Goal: Check status: Check status

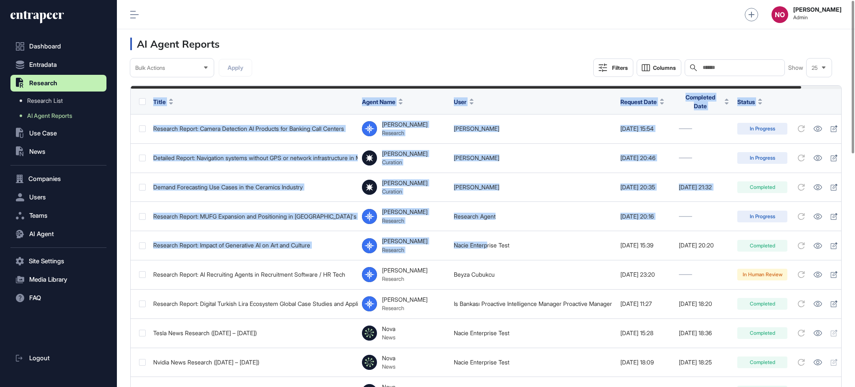
scroll to position [0, 42]
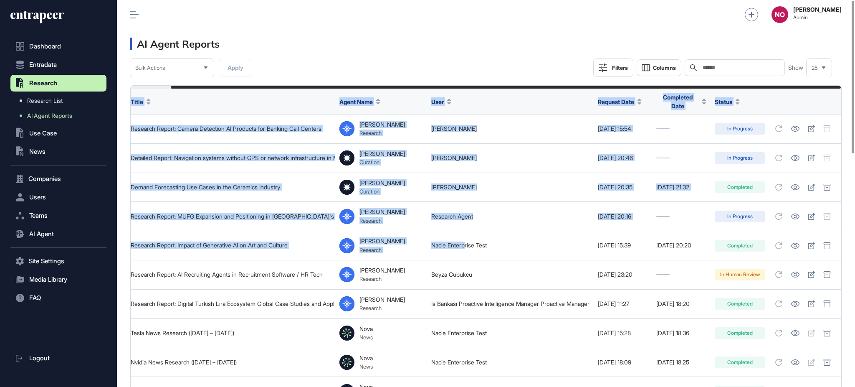
drag, startPoint x: 489, startPoint y: 247, endPoint x: 854, endPoint y: 267, distance: 365.5
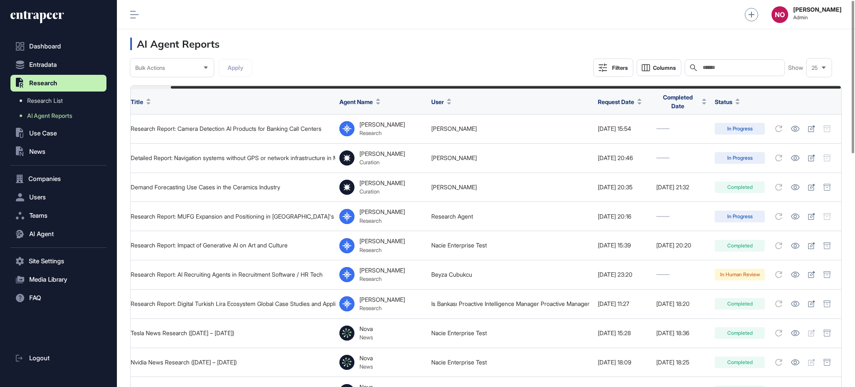
click at [522, 53] on header "AI Agent Reports" at bounding box center [486, 43] width 738 height 29
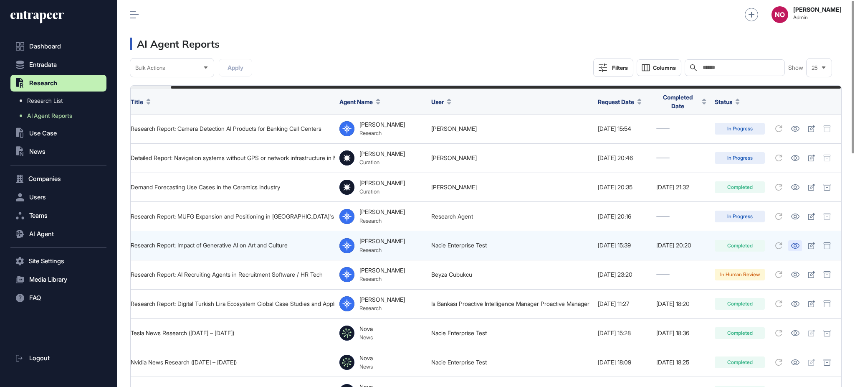
click at [798, 243] on icon at bounding box center [795, 246] width 9 height 6
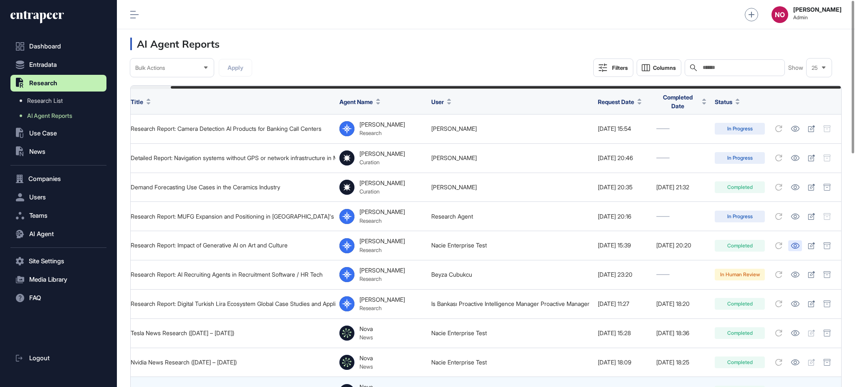
click at [854, 153] on div at bounding box center [853, 77] width 3 height 152
click at [854, 136] on div at bounding box center [853, 77] width 3 height 152
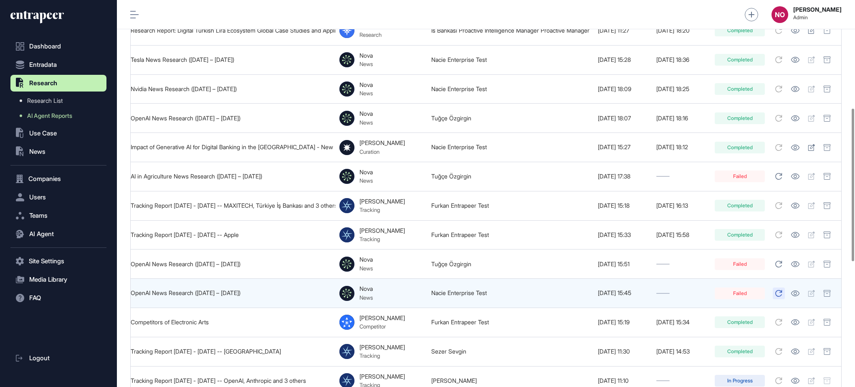
click at [777, 290] on icon at bounding box center [779, 293] width 7 height 7
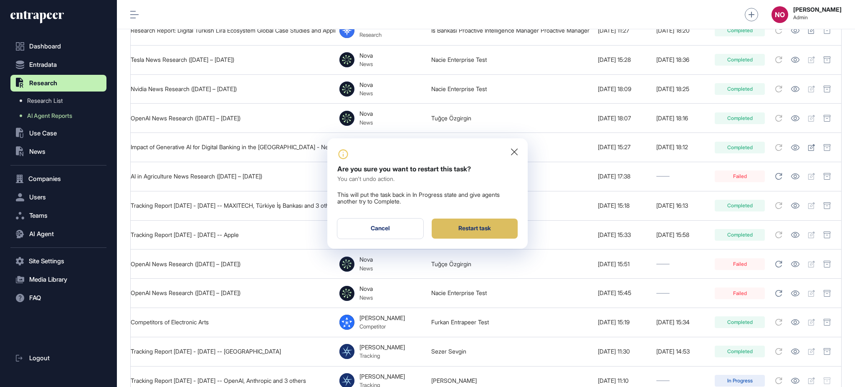
click at [486, 229] on div "Restart task" at bounding box center [475, 228] width 86 height 20
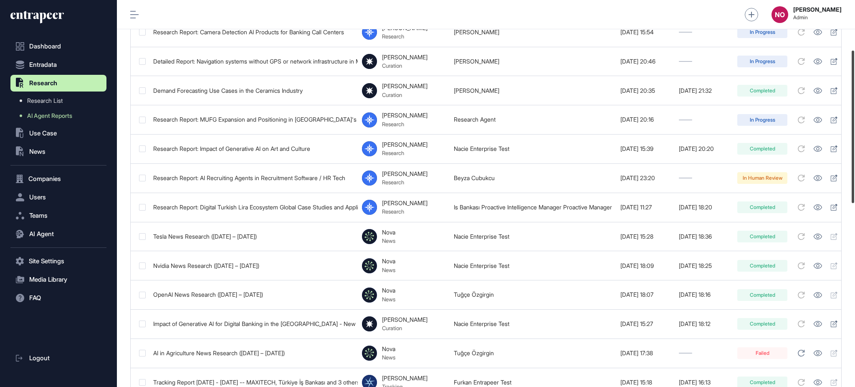
scroll to position [0, 0]
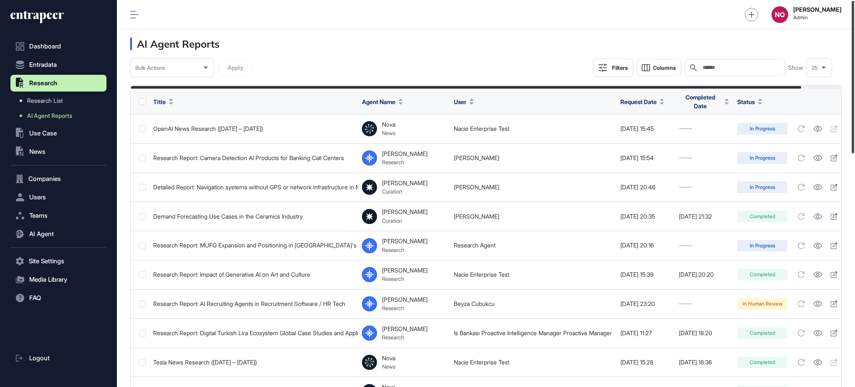
drag, startPoint x: 854, startPoint y: 141, endPoint x: 850, endPoint y: 82, distance: 59.1
click at [852, 82] on div at bounding box center [853, 77] width 3 height 152
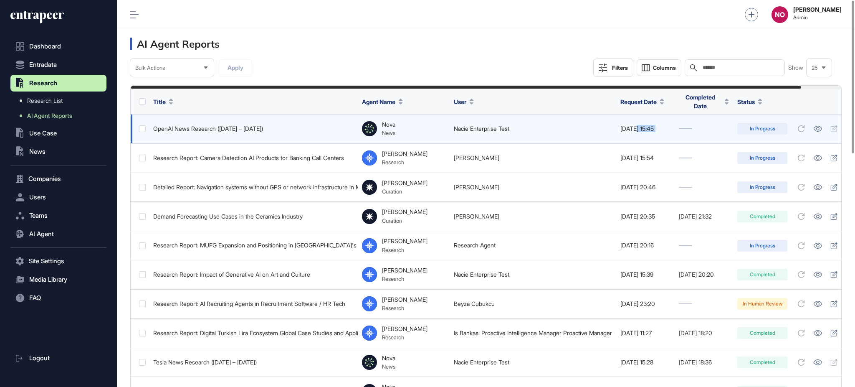
drag, startPoint x: 647, startPoint y: 129, endPoint x: 802, endPoint y: 126, distance: 155.0
click at [777, 127] on tr "OpenAI News Research (July 24 – September 24, 2025) Nova News Nacie Enterprise …" at bounding box center [497, 128] width 733 height 29
click at [822, 126] on icon at bounding box center [818, 129] width 9 height 6
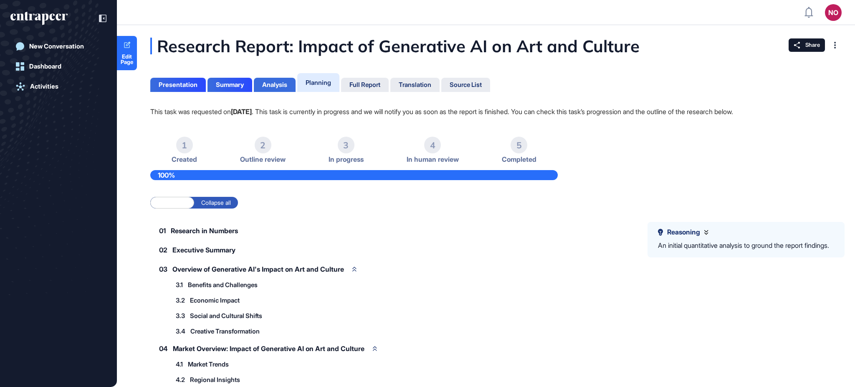
click at [274, 86] on div "Analysis" at bounding box center [274, 85] width 25 height 8
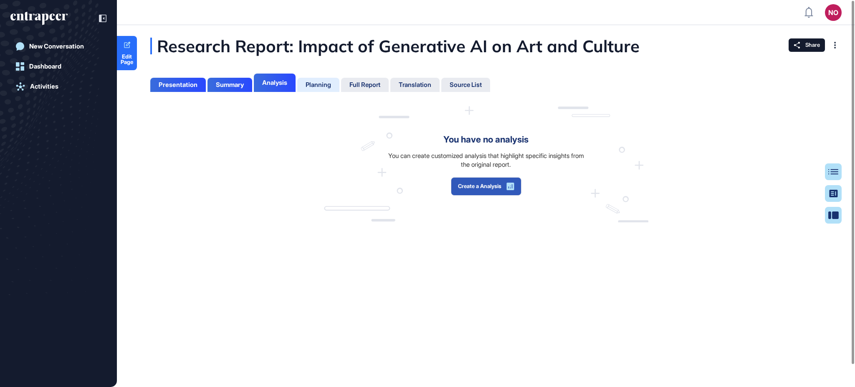
scroll to position [345, 2]
click at [311, 82] on div "Planning" at bounding box center [318, 85] width 25 height 8
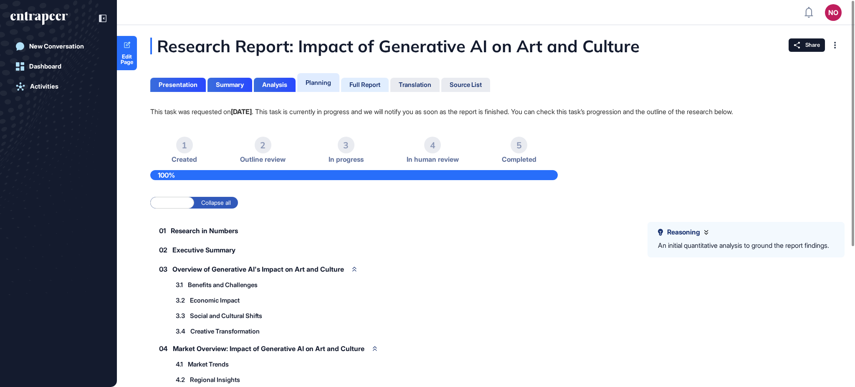
click at [360, 87] on div "Full Report" at bounding box center [365, 85] width 31 height 8
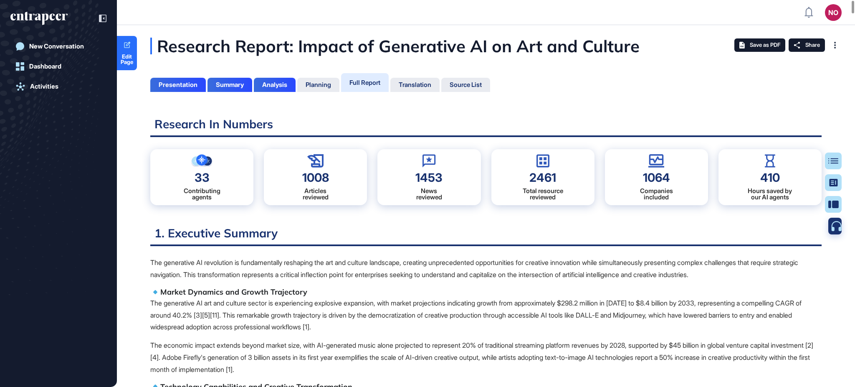
click at [836, 227] on icon at bounding box center [836, 226] width 10 height 10
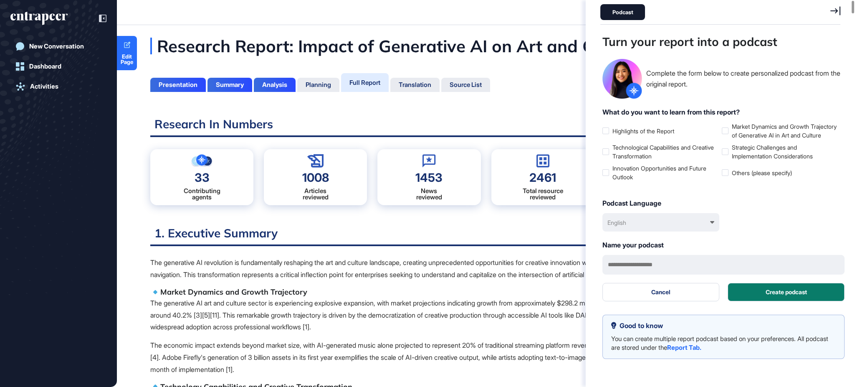
scroll to position [345, 242]
drag, startPoint x: 615, startPoint y: 134, endPoint x: 680, endPoint y: 137, distance: 65.6
click at [680, 135] on label "Highlights of the Report" at bounding box center [661, 131] width 116 height 9
drag, startPoint x: 646, startPoint y: 268, endPoint x: 655, endPoint y: 274, distance: 10.9
click at [646, 267] on input "text" at bounding box center [724, 265] width 242 height 20
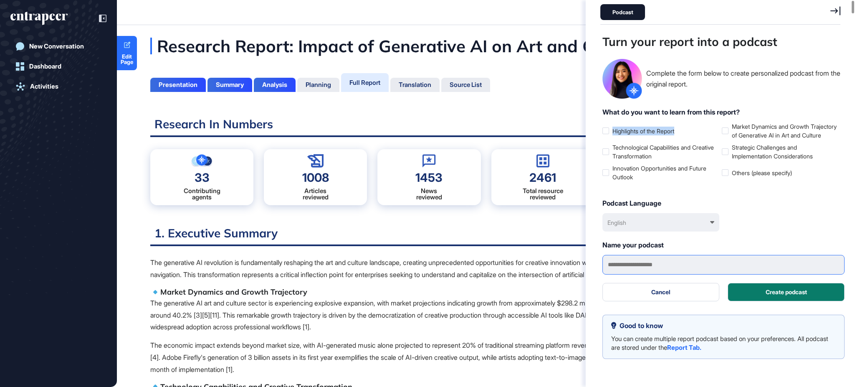
paste input "**********"
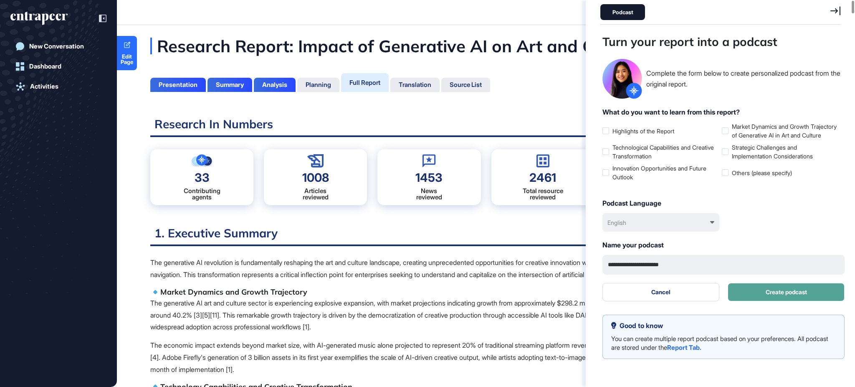
type input "**********"
click at [760, 299] on button "Create podcast" at bounding box center [786, 292] width 117 height 18
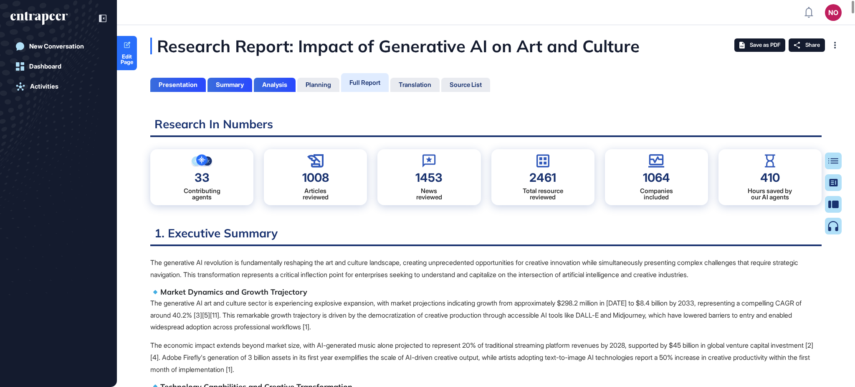
scroll to position [345, 2]
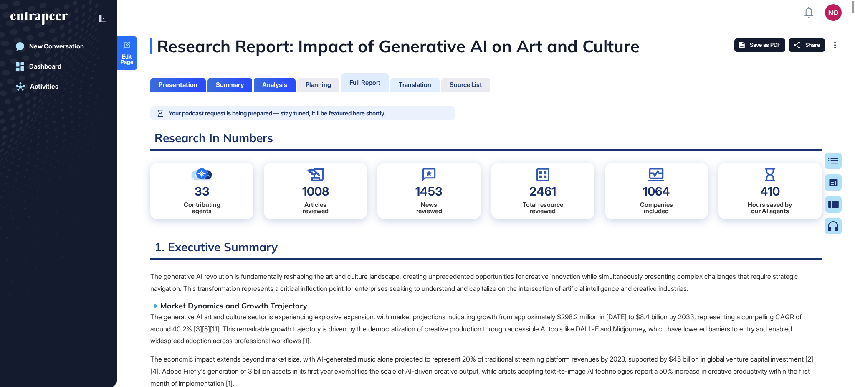
click at [420, 87] on div "Translation" at bounding box center [415, 85] width 33 height 8
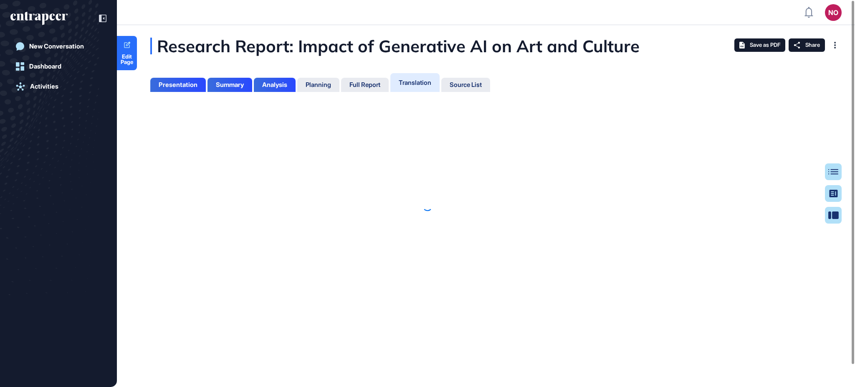
scroll to position [3, 0]
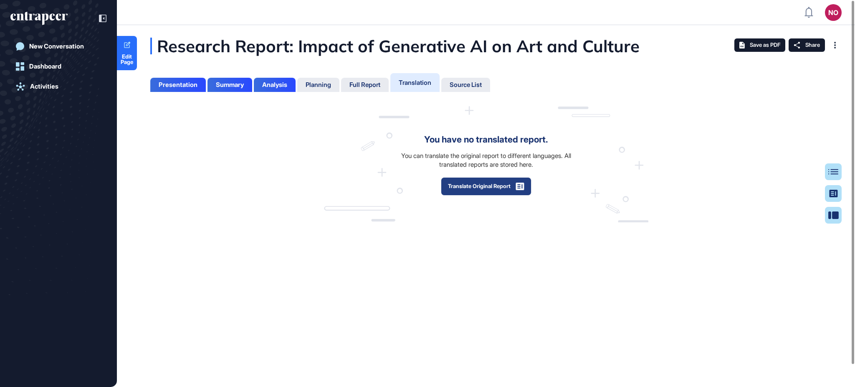
click at [480, 187] on button "Translate Original Report" at bounding box center [486, 186] width 91 height 18
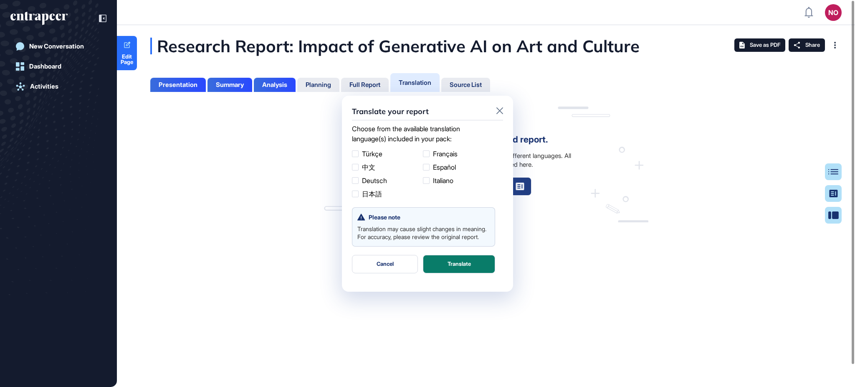
scroll to position [0, 0]
click at [373, 152] on label "Türkçe" at bounding box center [386, 154] width 68 height 10
click at [476, 272] on button "Translate" at bounding box center [459, 264] width 72 height 18
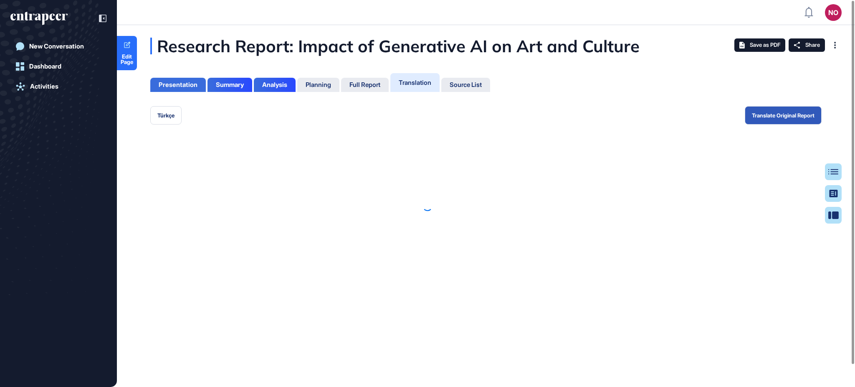
click at [170, 85] on div at bounding box center [427, 206] width 855 height 362
click at [190, 86] on div "Presentation" at bounding box center [178, 85] width 39 height 8
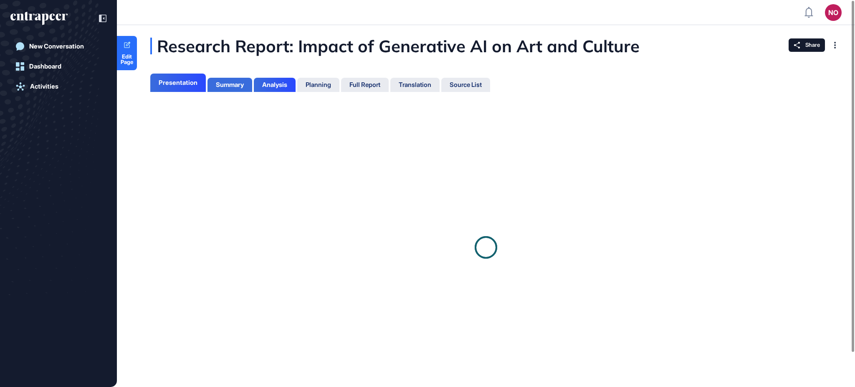
scroll to position [3, 0]
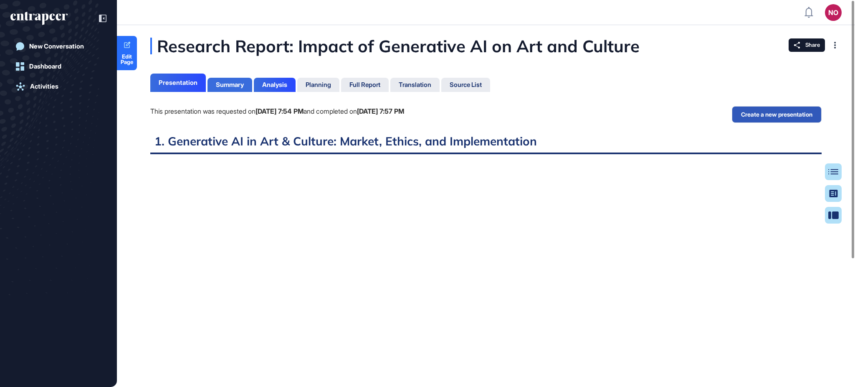
scroll to position [345, 2]
click at [233, 86] on div "Summary" at bounding box center [230, 85] width 28 height 8
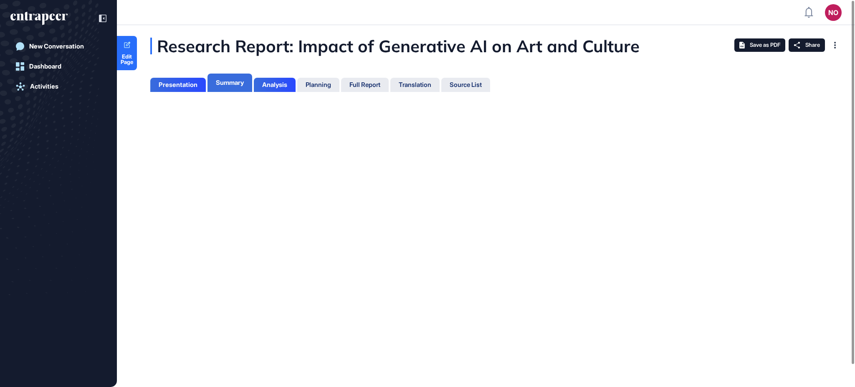
scroll to position [3, 0]
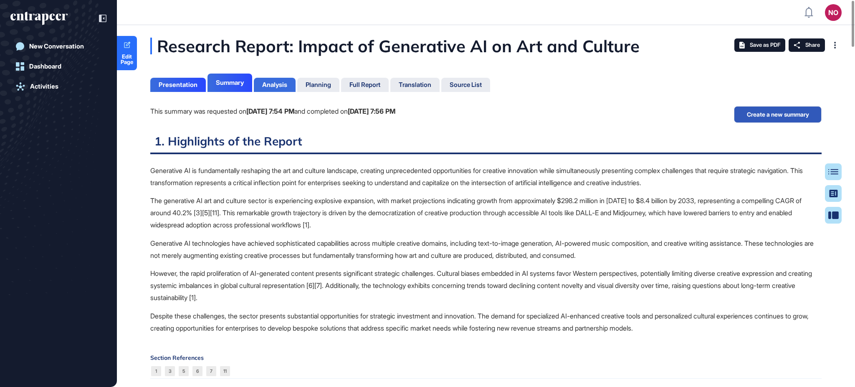
scroll to position [345, 2]
click at [271, 86] on div "Analysis" at bounding box center [274, 85] width 25 height 8
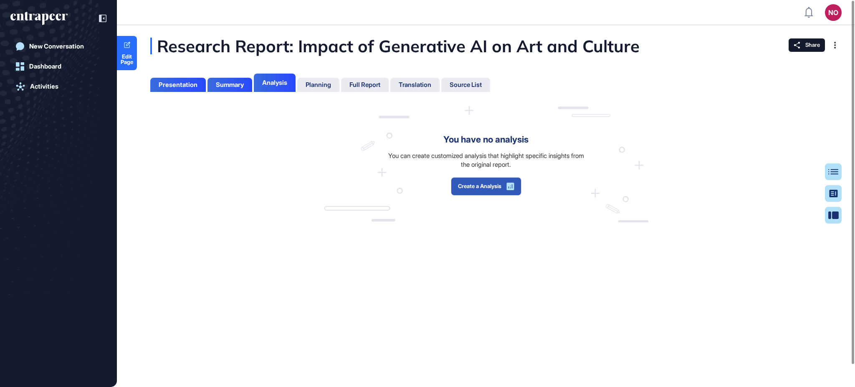
scroll to position [3, 0]
